Goal: Book appointment/travel/reservation

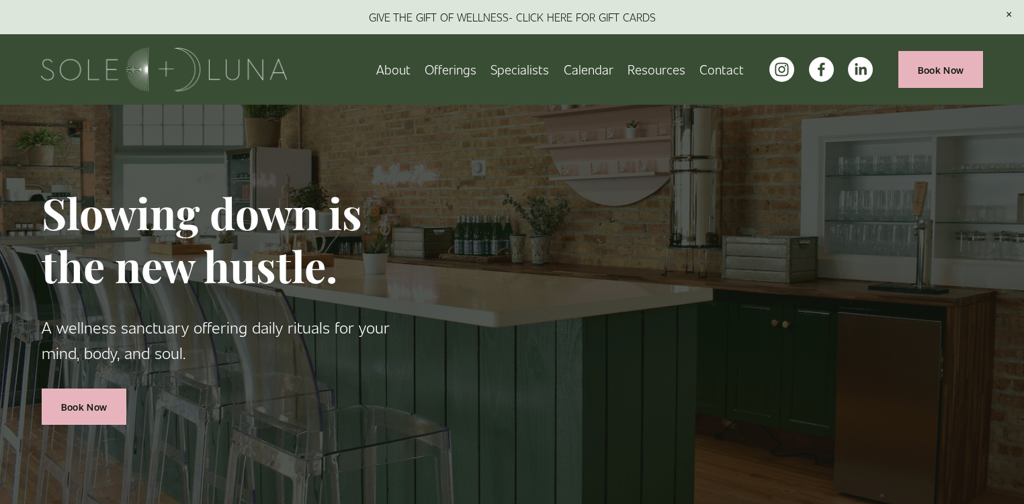
click at [463, 73] on span "Offerings" at bounding box center [450, 69] width 52 height 21
click at [0, 0] on span "Rituals" at bounding box center [0, 0] width 0 height 0
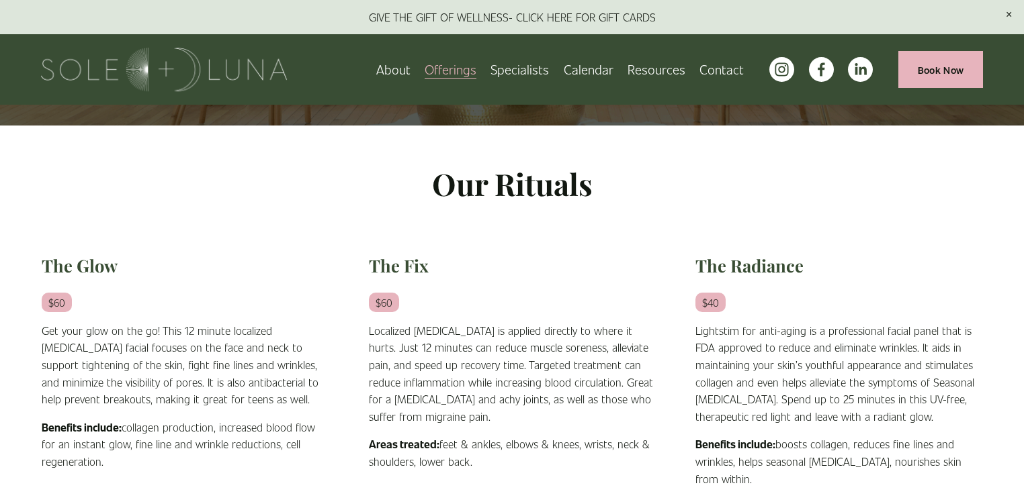
scroll to position [242, 0]
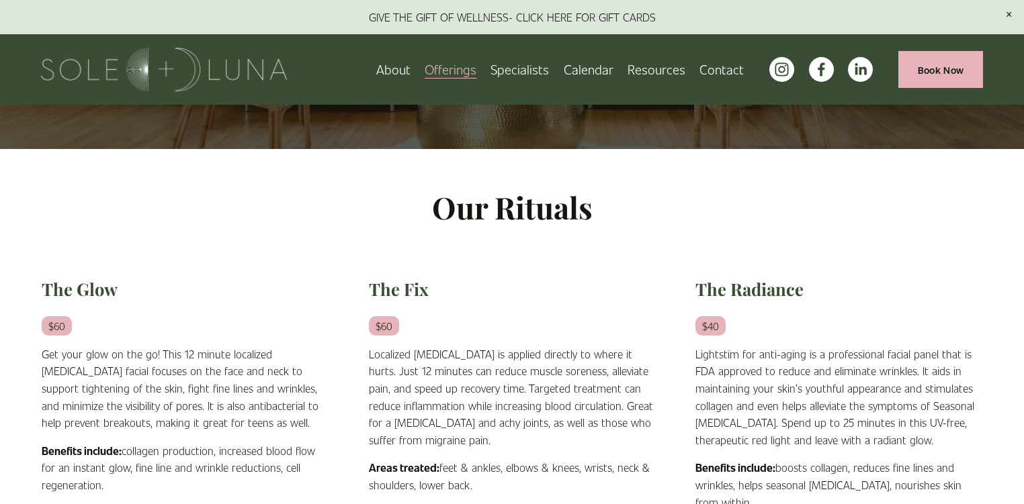
click at [0, 0] on span "Meditations" at bounding box center [0, 0] width 0 height 0
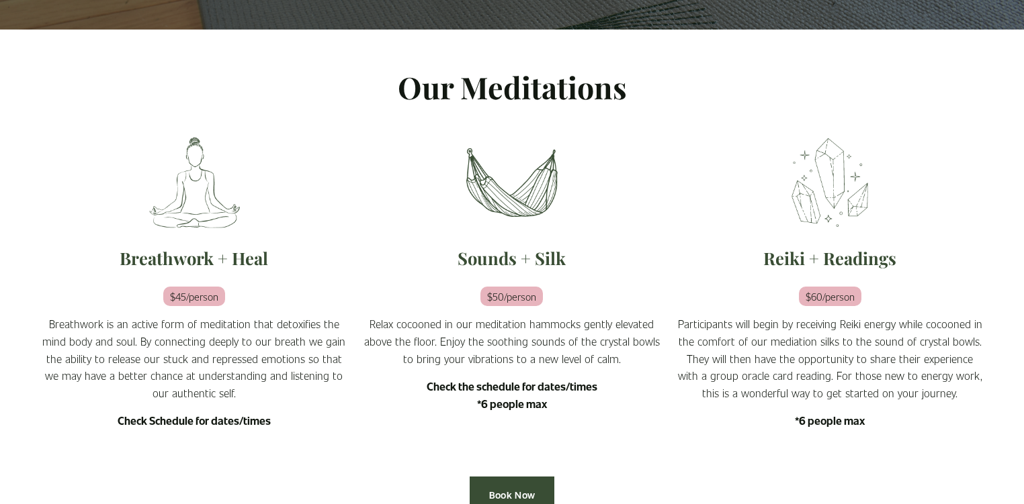
scroll to position [403, 0]
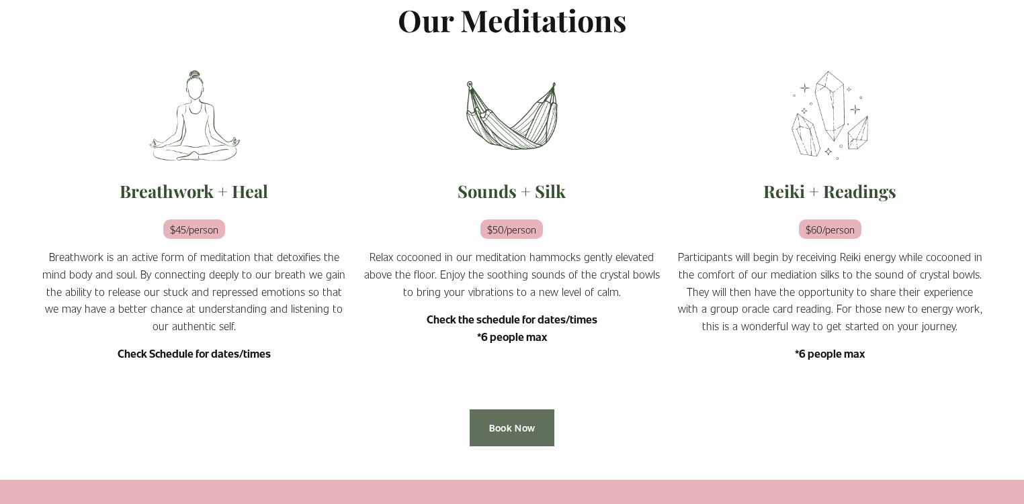
click at [520, 425] on link "Book Now" at bounding box center [511, 428] width 85 height 37
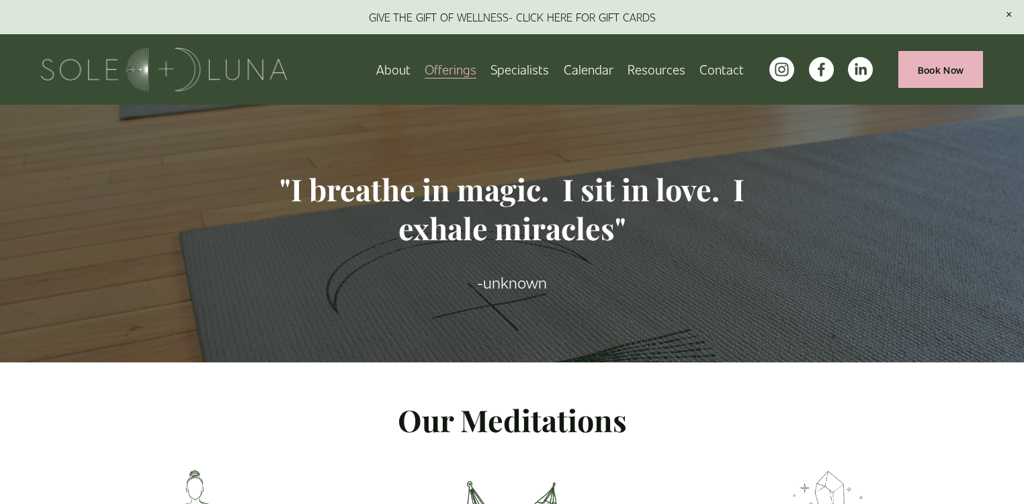
scroll to position [0, 0]
